Goal: Learn about a topic

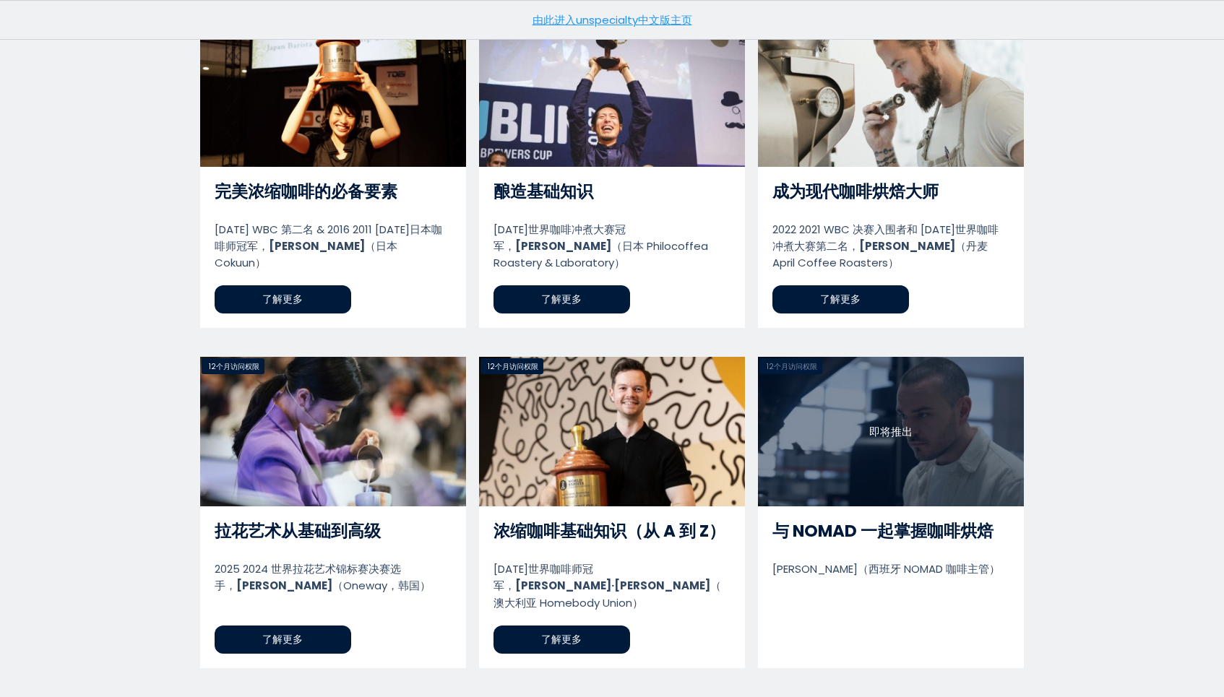
scroll to position [1184, 0]
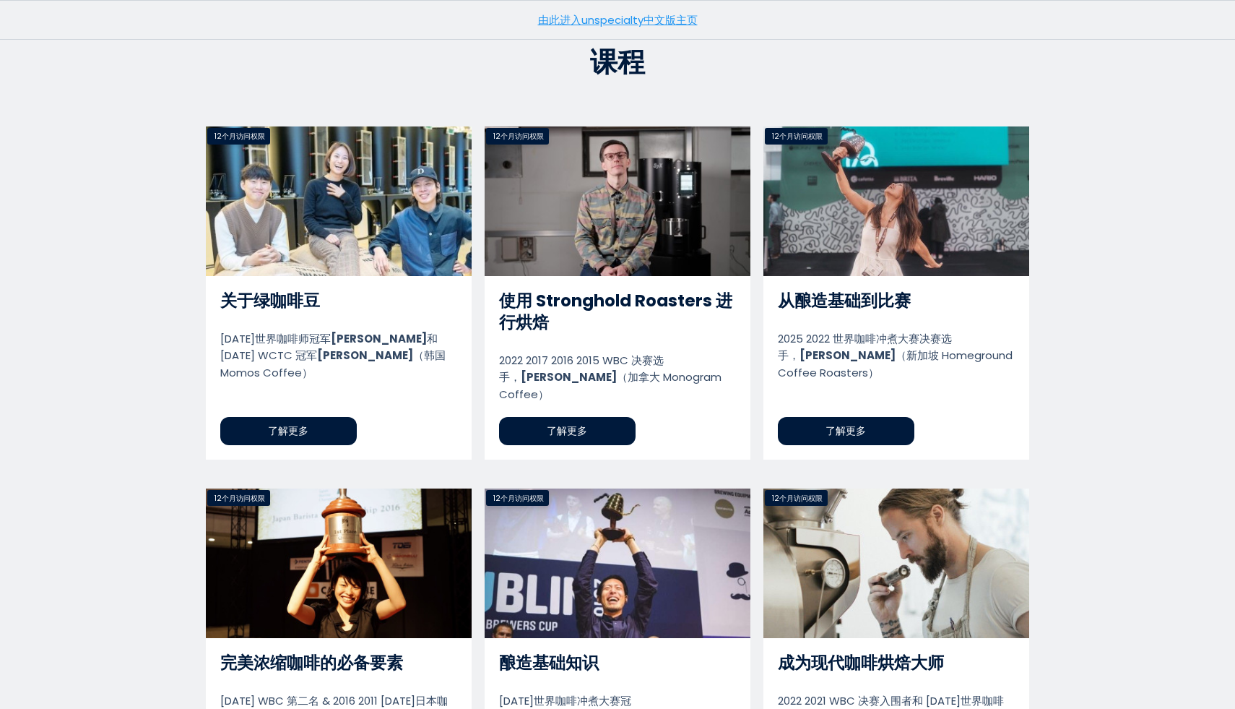
scroll to position [710, 0]
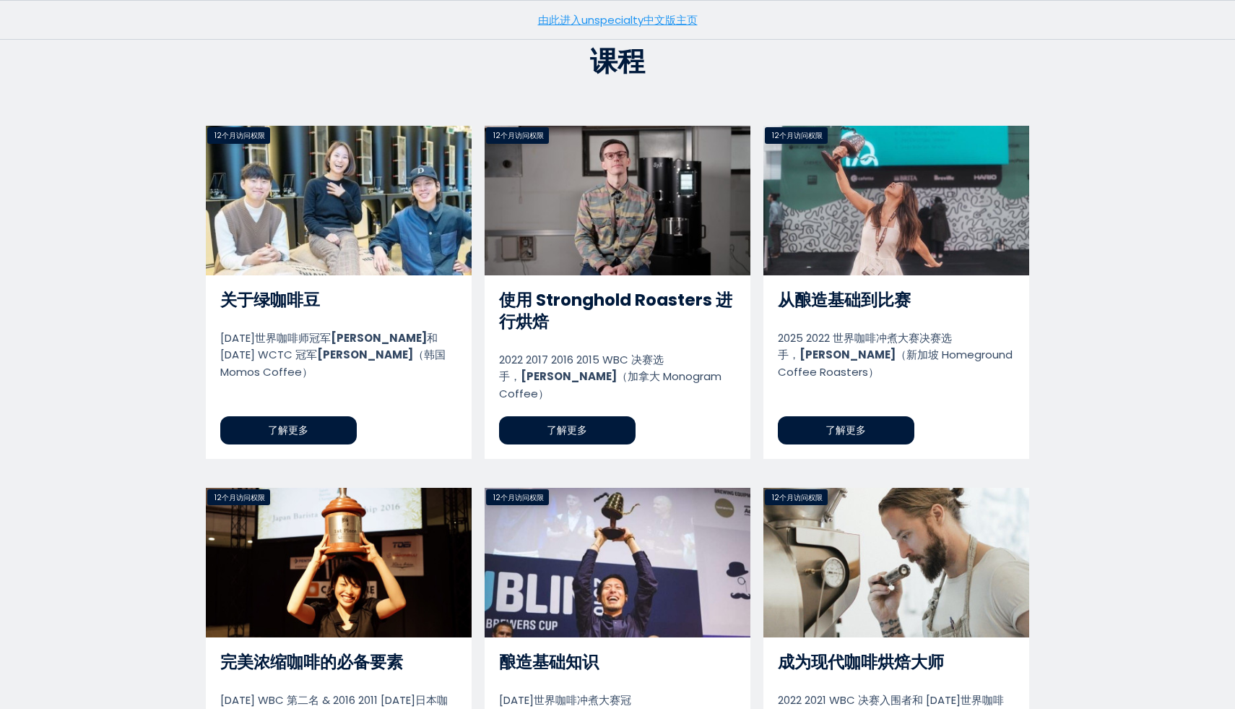
click at [665, 360] on link "使用 Stronghold Roasters 进行烘焙" at bounding box center [618, 292] width 266 height 332
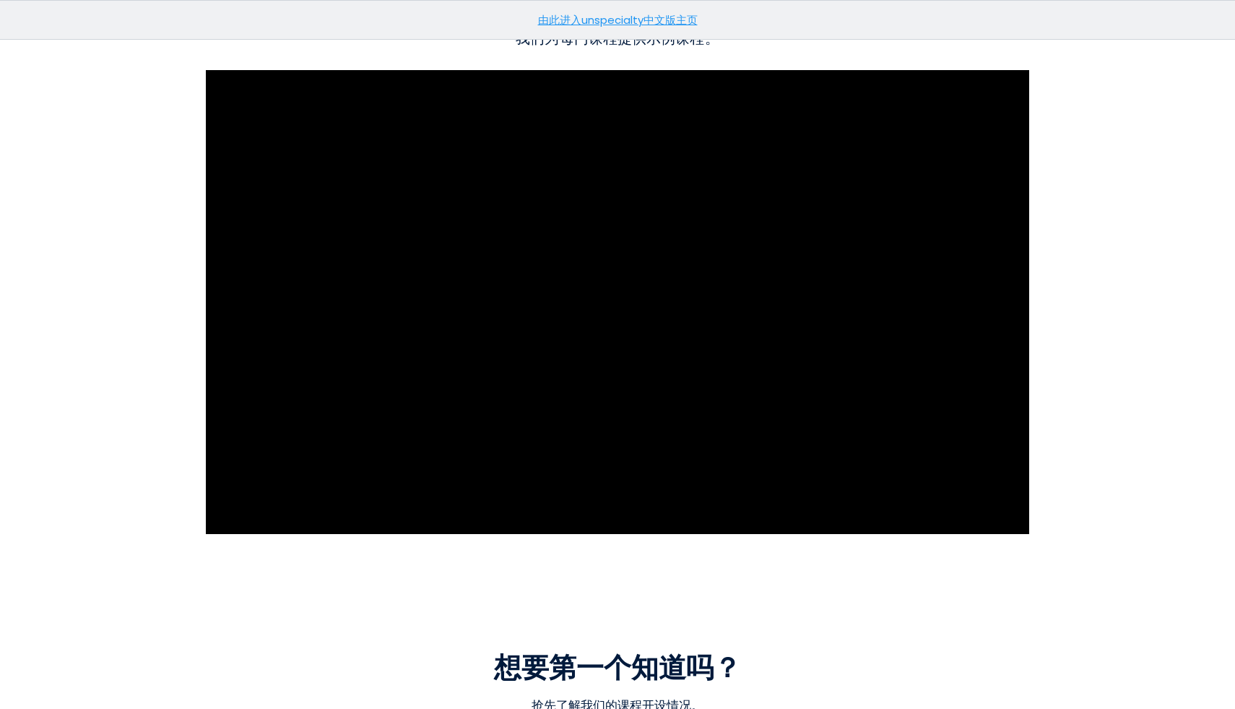
scroll to position [1998, 0]
